Goal: Task Accomplishment & Management: Use online tool/utility

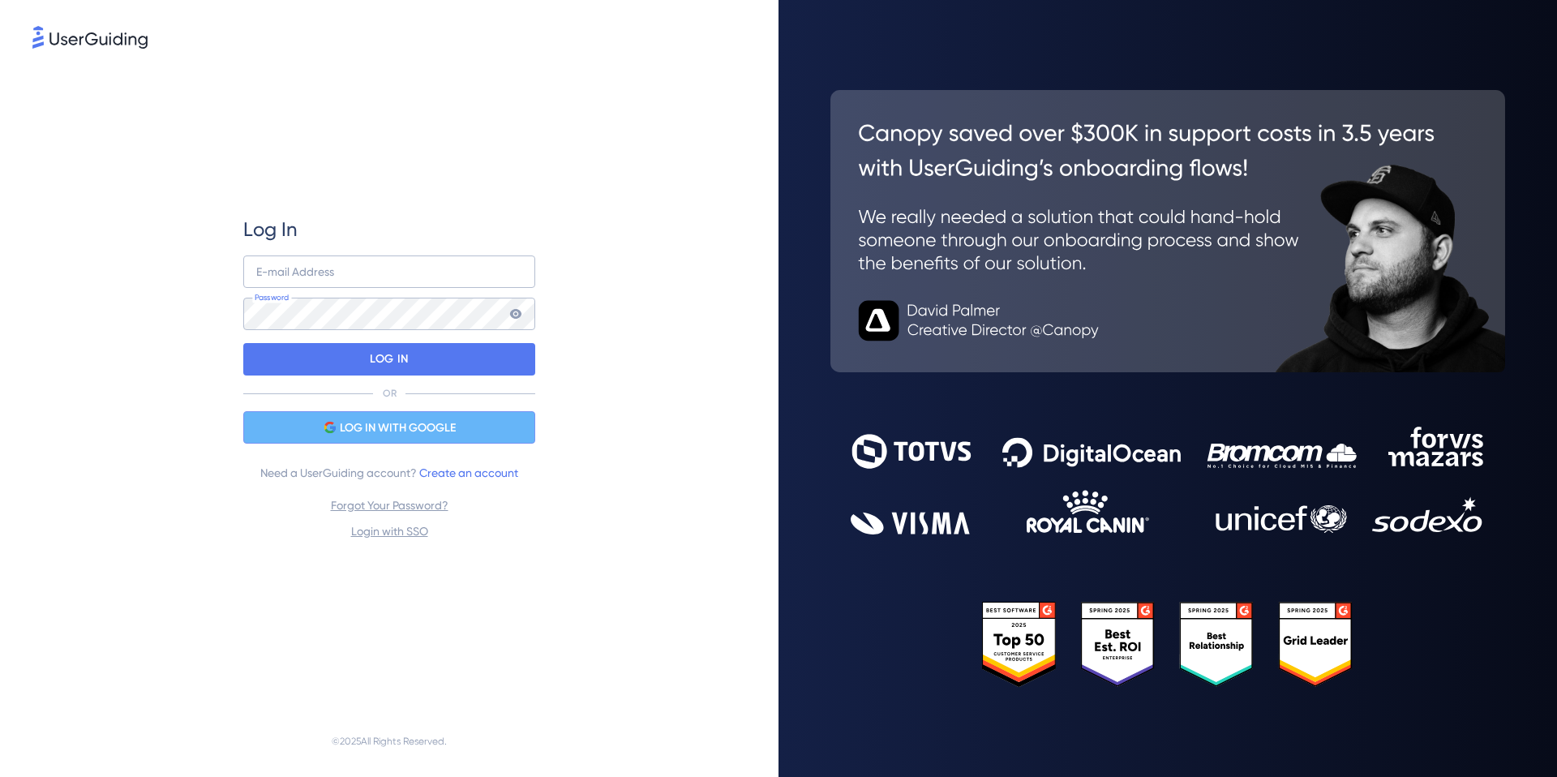
click at [469, 427] on div "LOG IN WITH GOOGLE" at bounding box center [389, 427] width 292 height 32
click at [503, 421] on div "LOG IN WITH GOOGLE" at bounding box center [389, 427] width 292 height 32
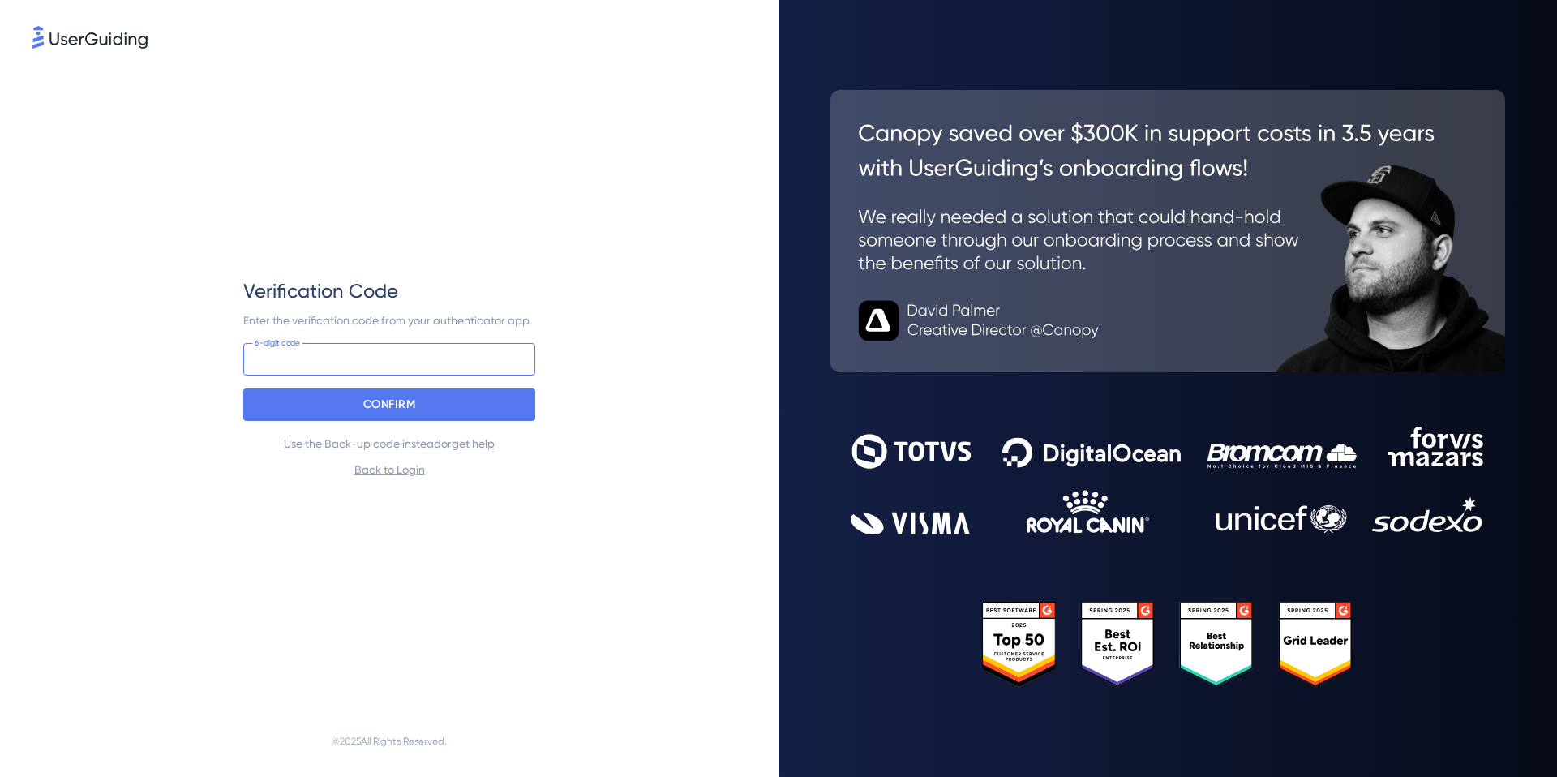
click at [439, 355] on input at bounding box center [389, 359] width 292 height 32
type input "819 984"
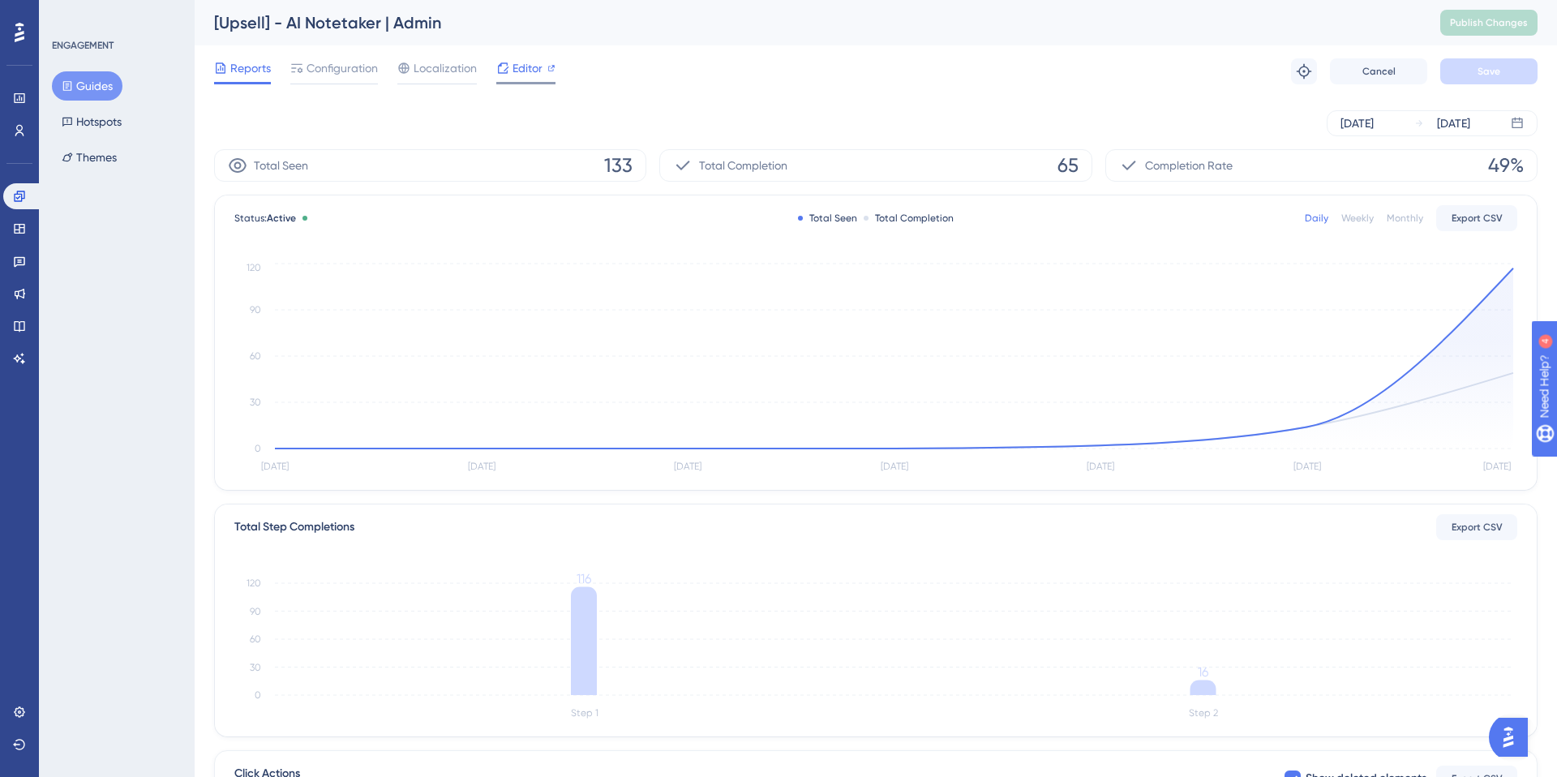
click at [513, 71] on span "Editor" at bounding box center [528, 67] width 30 height 19
click at [513, 69] on span "Editor" at bounding box center [528, 67] width 30 height 19
click at [337, 60] on span "Configuration" at bounding box center [342, 67] width 71 height 19
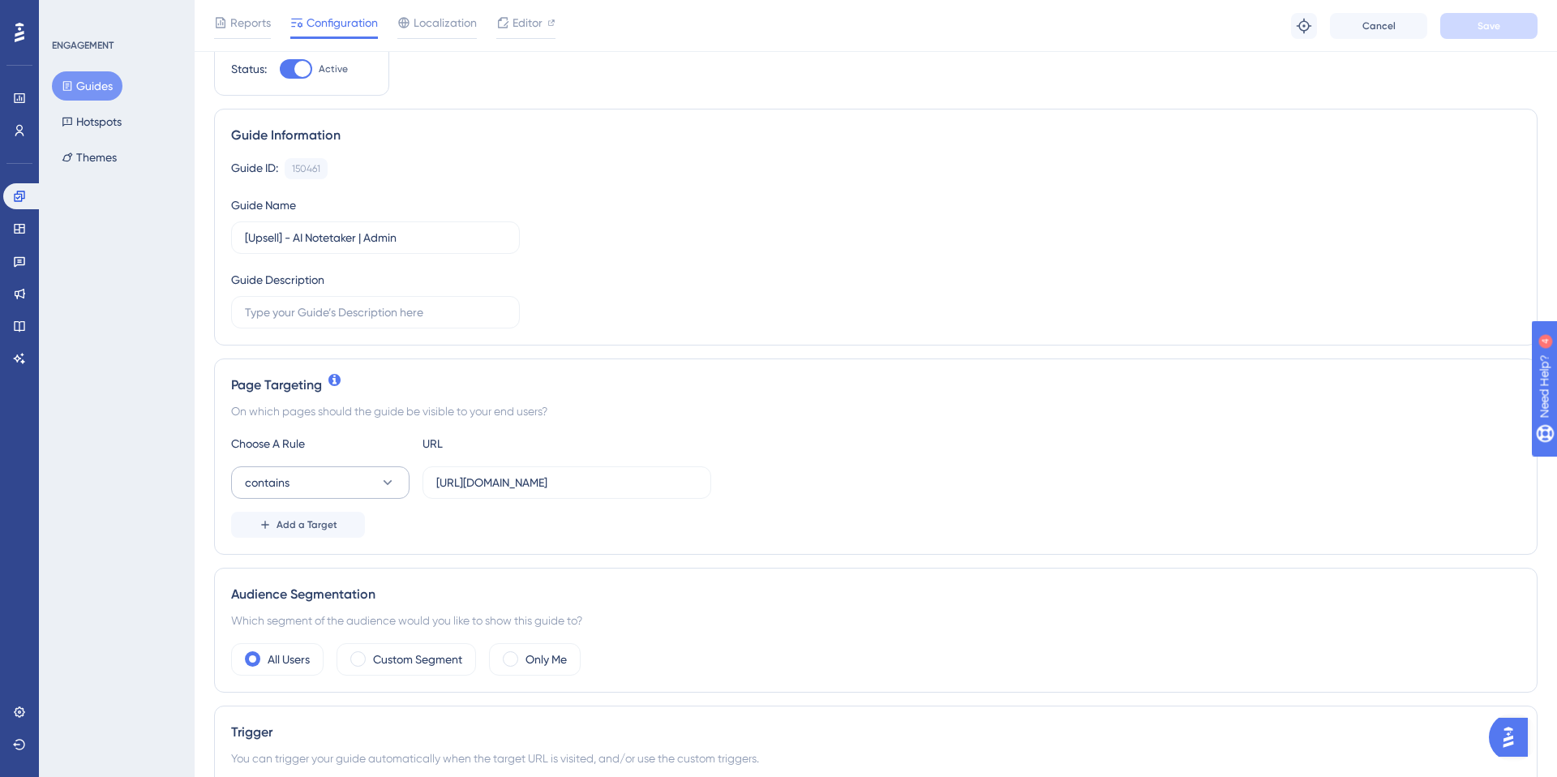
scroll to position [84, 0]
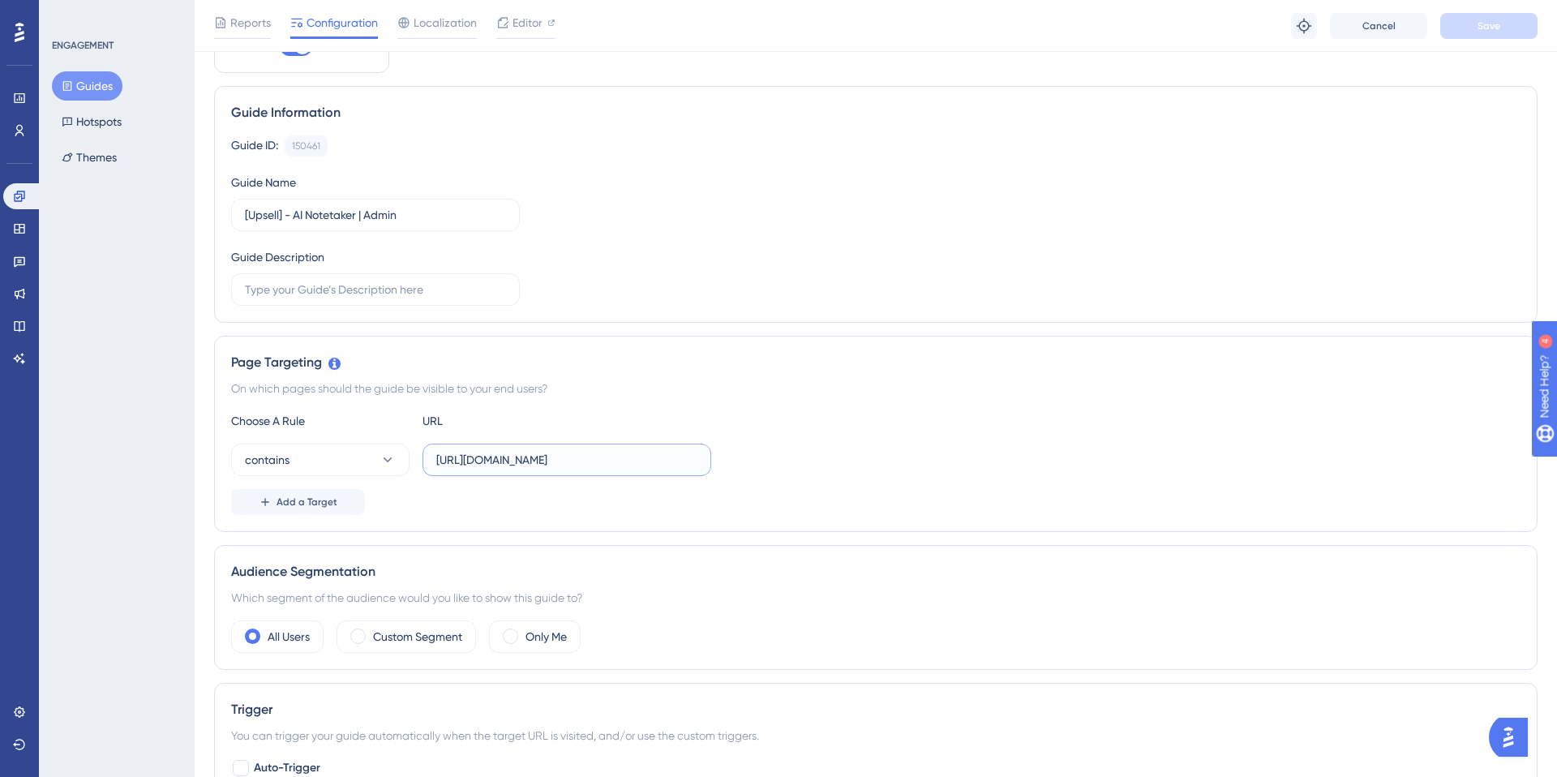
click at [559, 463] on input "[URL][DOMAIN_NAME]" at bounding box center [566, 460] width 261 height 18
drag, startPoint x: 559, startPoint y: 463, endPoint x: 659, endPoint y: 457, distance: 100.8
click at [659, 457] on input "[URL][DOMAIN_NAME]" at bounding box center [566, 460] width 261 height 18
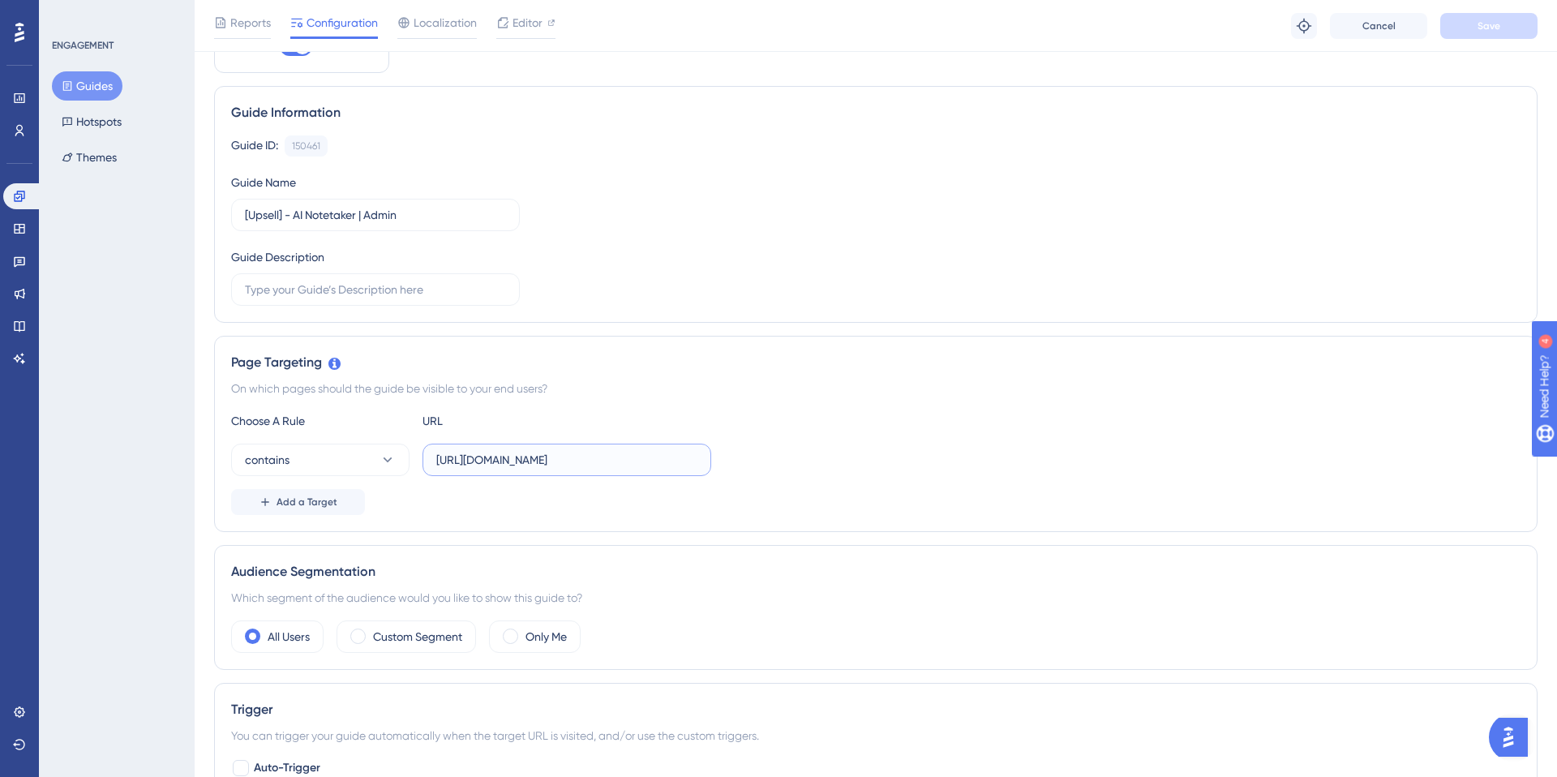
click at [479, 460] on input "[URL][DOMAIN_NAME]" at bounding box center [566, 460] width 261 height 18
paste input ".[DOMAIN_NAME][URL]"
click at [560, 455] on input "[URL][DOMAIN_NAME]" at bounding box center [566, 460] width 261 height 18
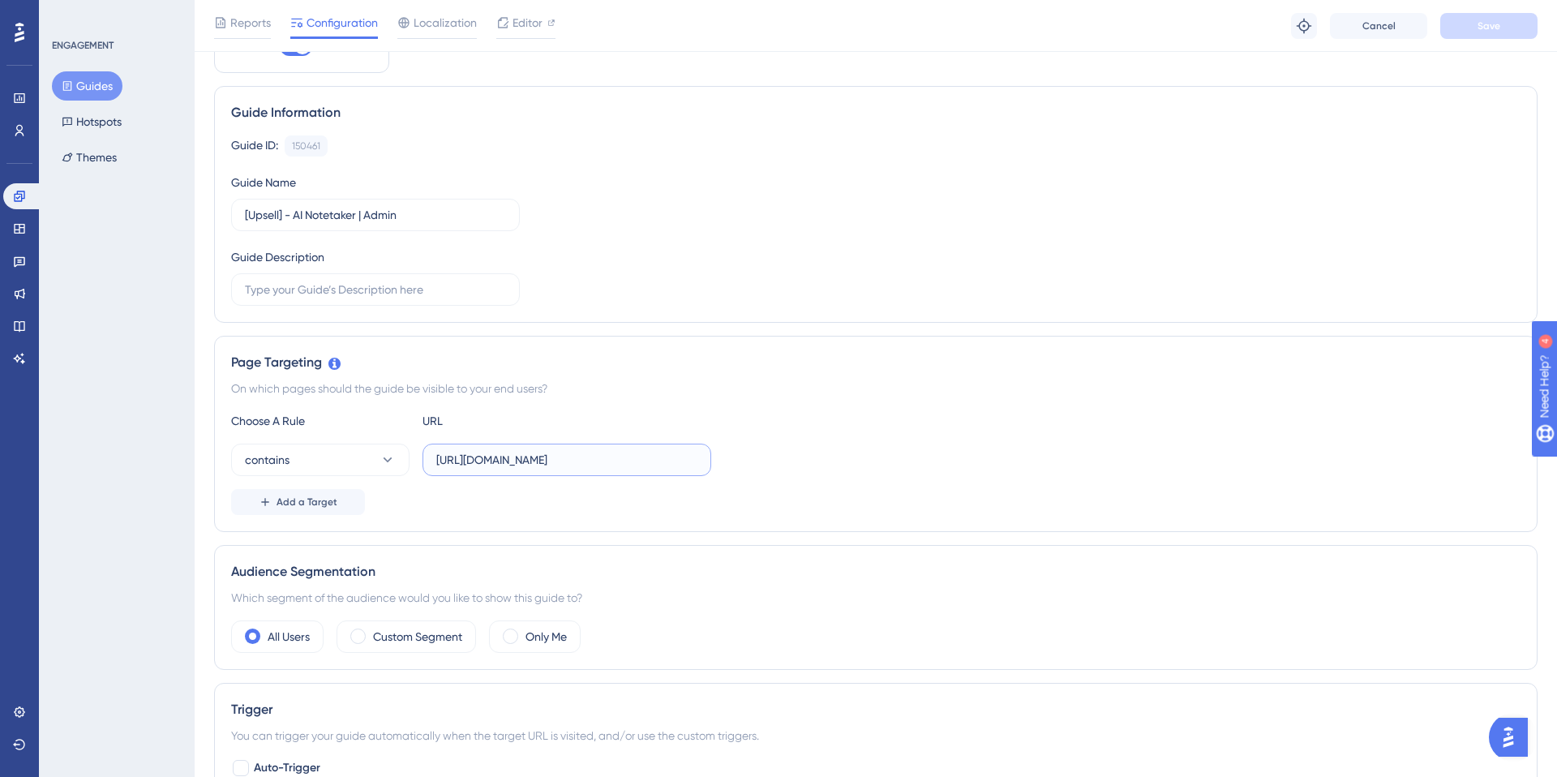
click at [560, 455] on input "[URL][DOMAIN_NAME]" at bounding box center [566, 460] width 261 height 18
paste input ".[DOMAIN_NAME][URL]"
click at [1491, 25] on span "Save" at bounding box center [1489, 25] width 23 height 13
click at [538, 20] on span "Editor" at bounding box center [528, 22] width 30 height 19
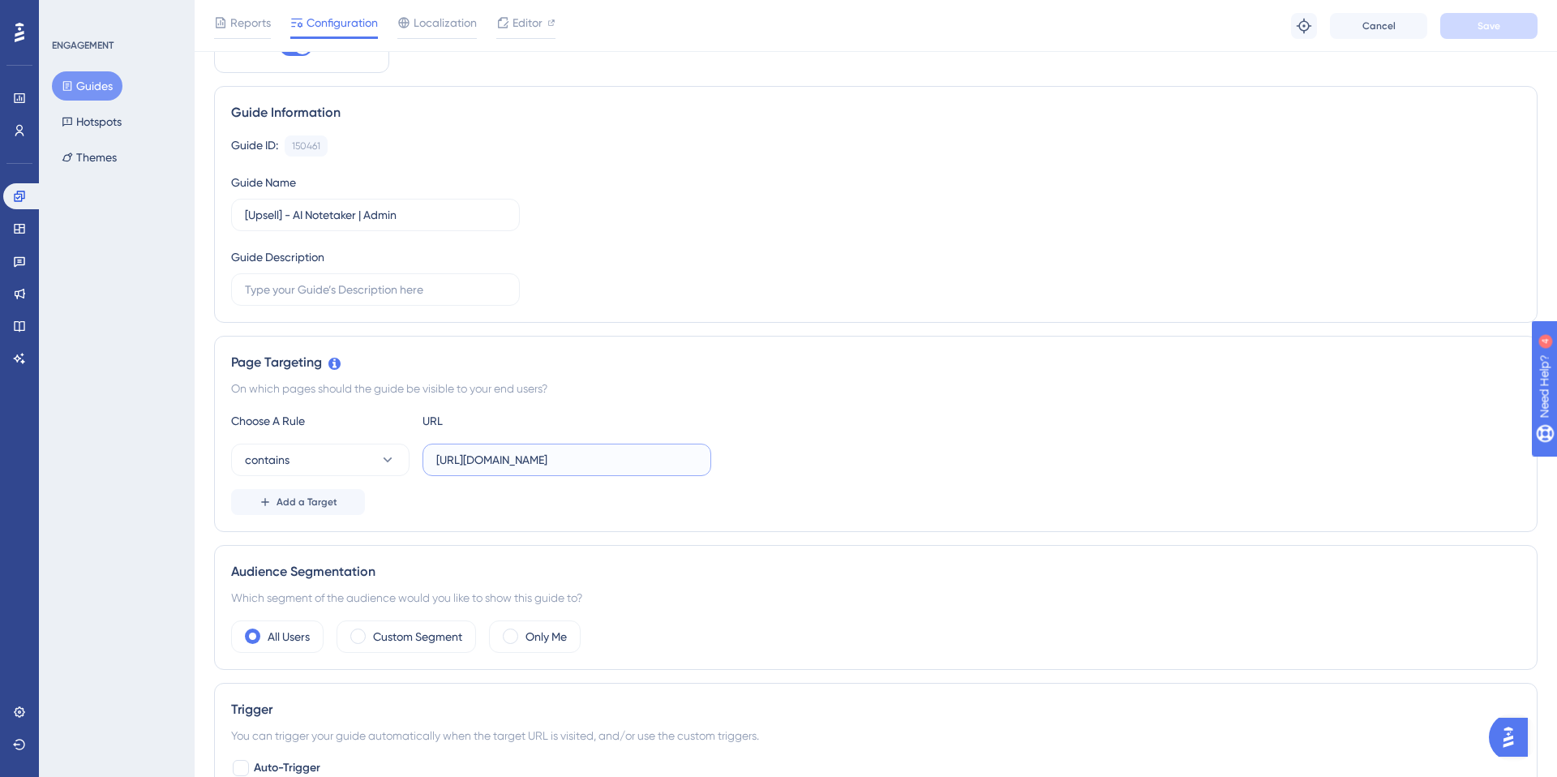
click at [530, 460] on input "[URL][DOMAIN_NAME]" at bounding box center [566, 460] width 261 height 18
paste input "-[URL]"
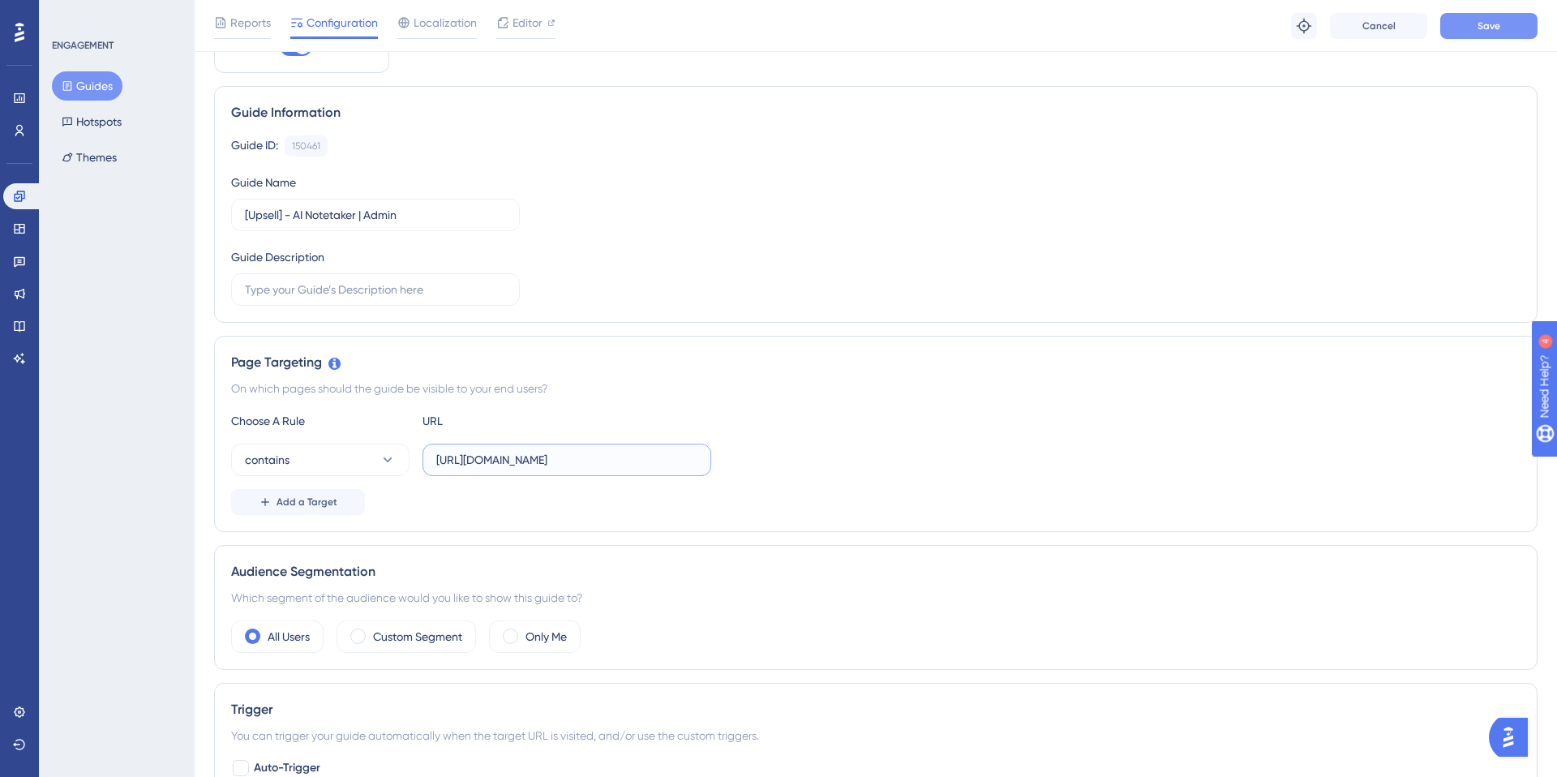
type input "[URL][DOMAIN_NAME]"
click at [1476, 22] on button "Save" at bounding box center [1488, 26] width 97 height 26
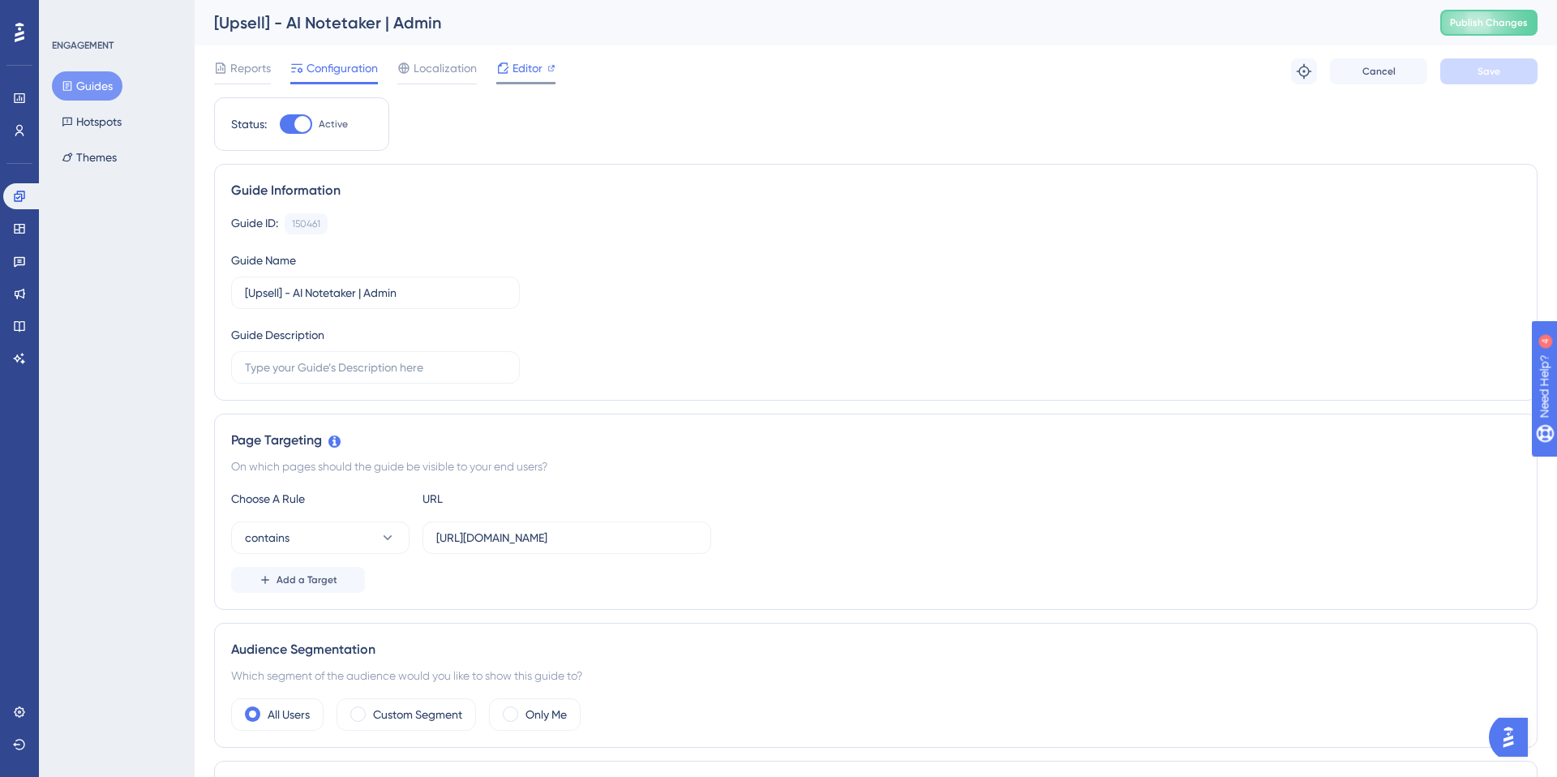
click at [526, 64] on span "Editor" at bounding box center [528, 67] width 30 height 19
click at [1500, 28] on button "Publish Changes" at bounding box center [1488, 23] width 97 height 26
click at [554, 538] on input "[URL][DOMAIN_NAME]" at bounding box center [566, 538] width 261 height 18
